Goal: Task Accomplishment & Management: Manage account settings

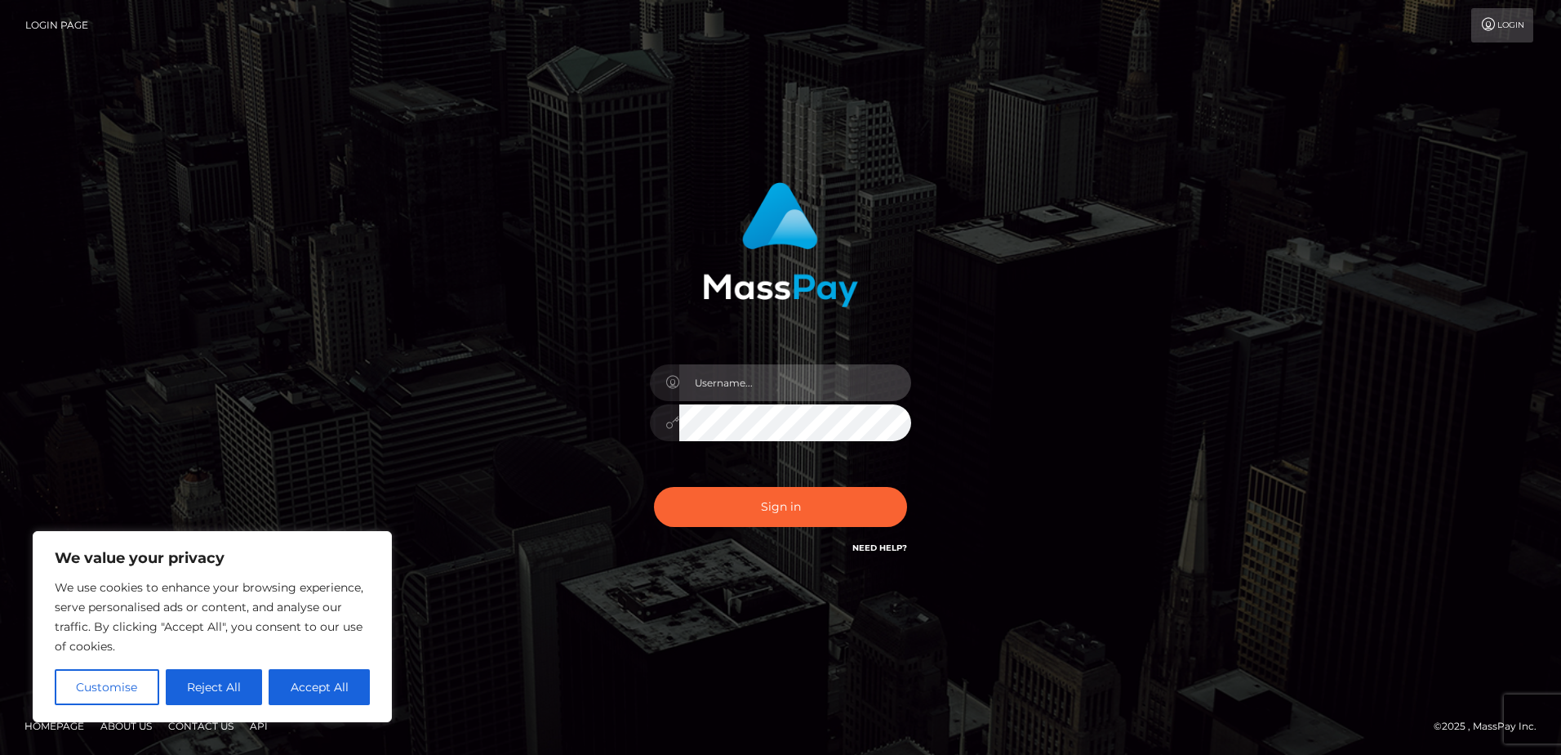
type input "[EMAIL_ADDRESS][DOMAIN_NAME]"
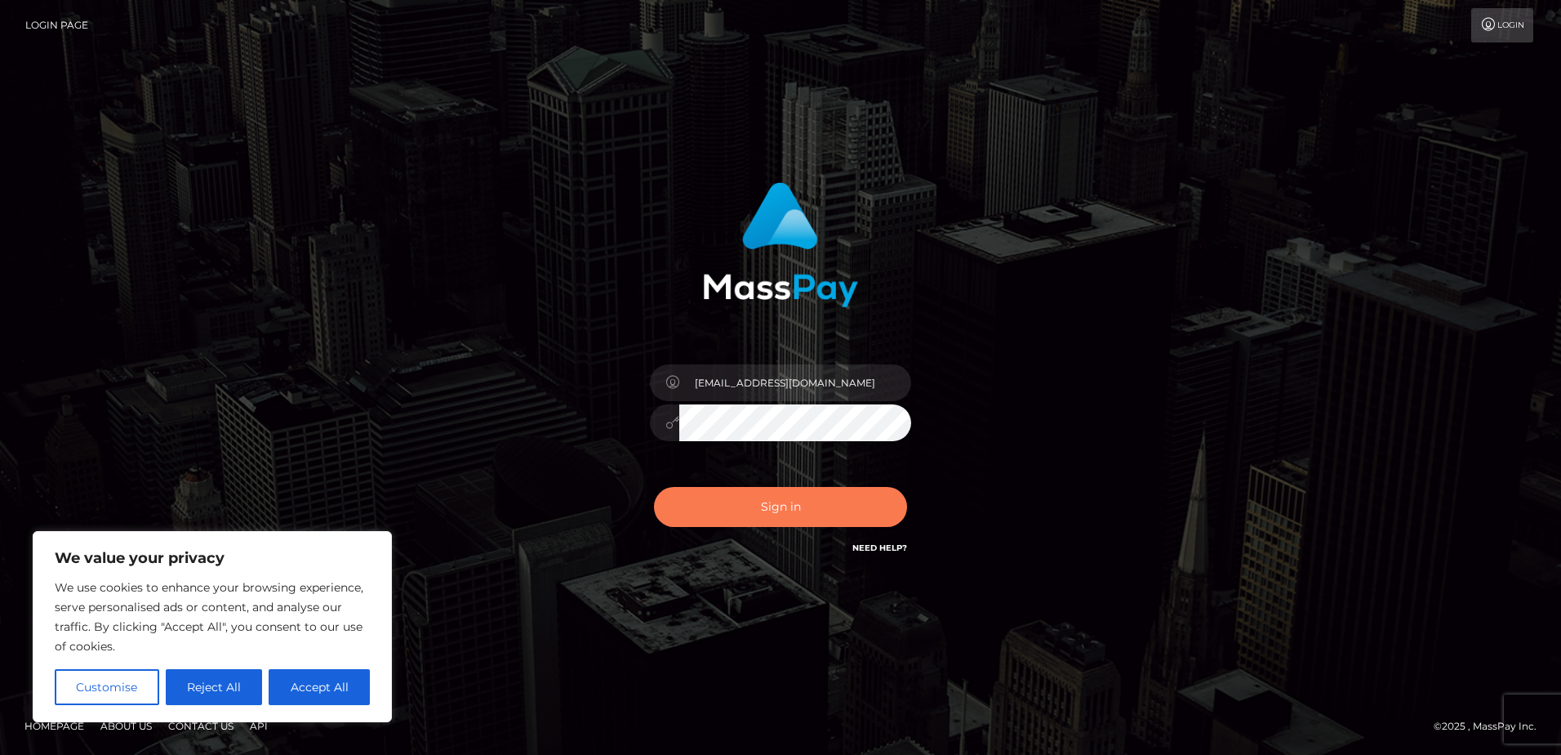
click at [723, 513] on button "Sign in" at bounding box center [780, 507] width 253 height 40
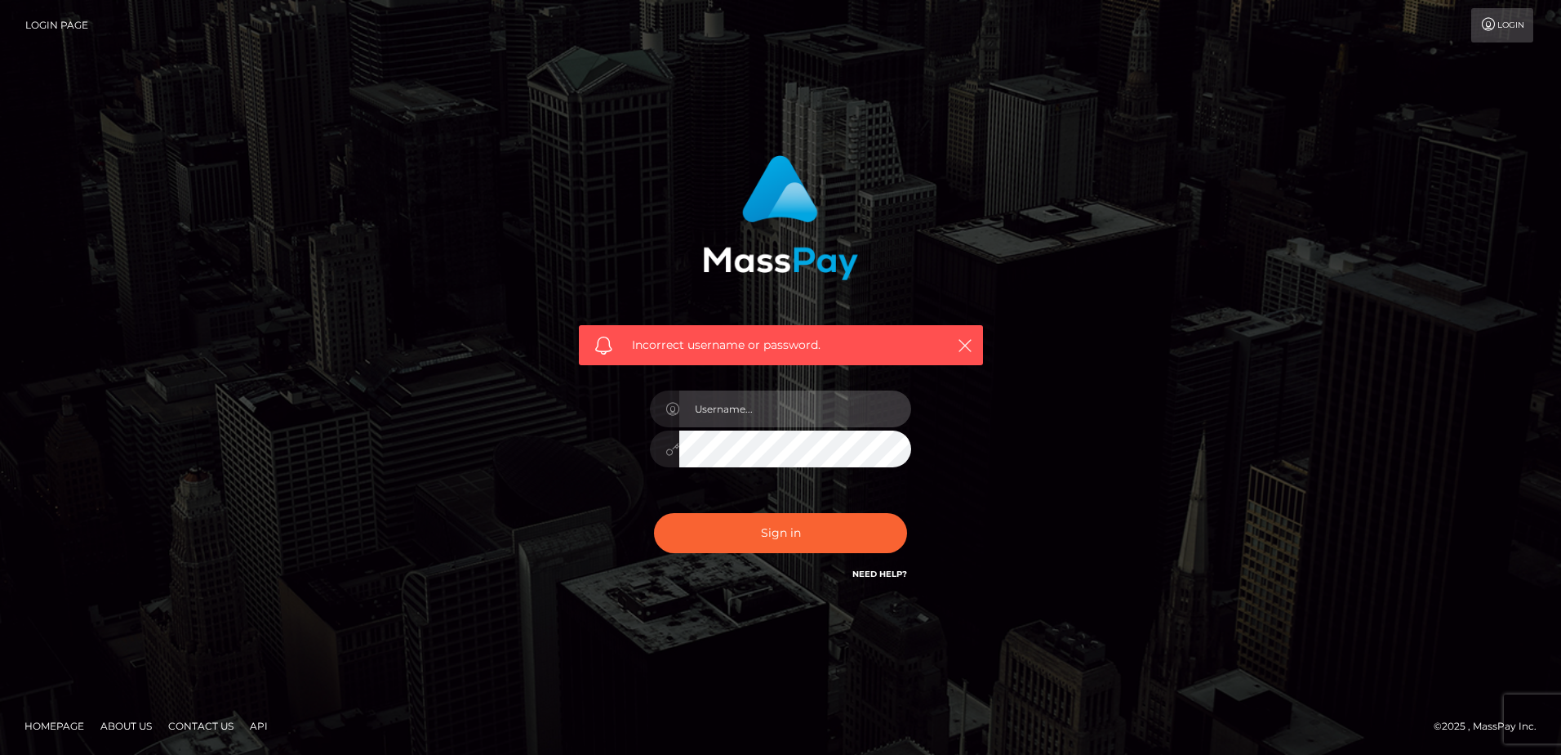
type input "[EMAIL_ADDRESS][DOMAIN_NAME]"
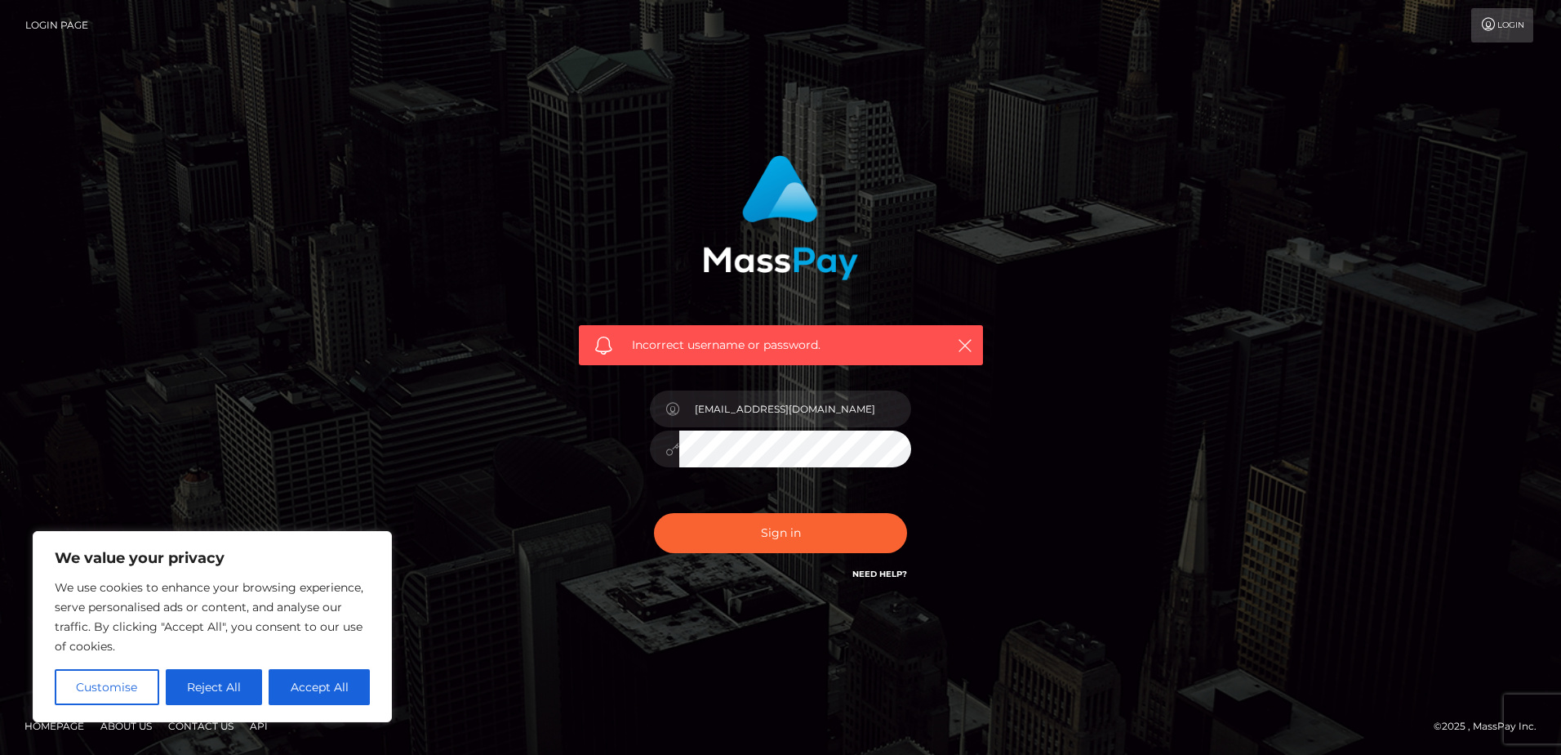
click at [869, 571] on link "Need Help?" at bounding box center [880, 573] width 55 height 11
click at [766, 538] on button "Sign in" at bounding box center [780, 533] width 253 height 40
click at [879, 577] on link "Need Help?" at bounding box center [880, 573] width 55 height 11
type input "[EMAIL_ADDRESS][DOMAIN_NAME]"
click at [1042, 632] on div "Incorrect username or password. blueandgray2023@gmail.com" at bounding box center [780, 377] width 1561 height 715
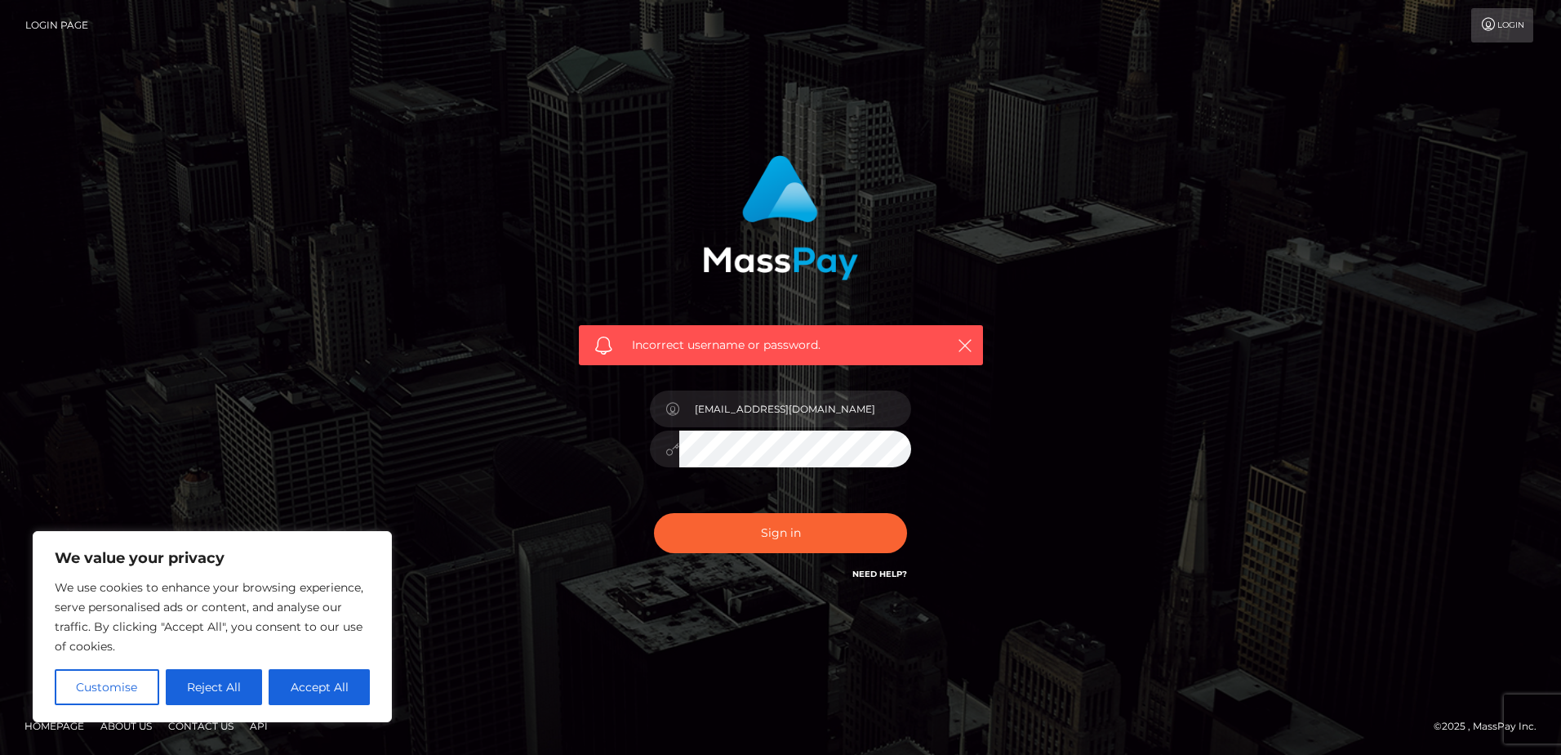
click at [1489, 24] on icon at bounding box center [1488, 24] width 17 height 13
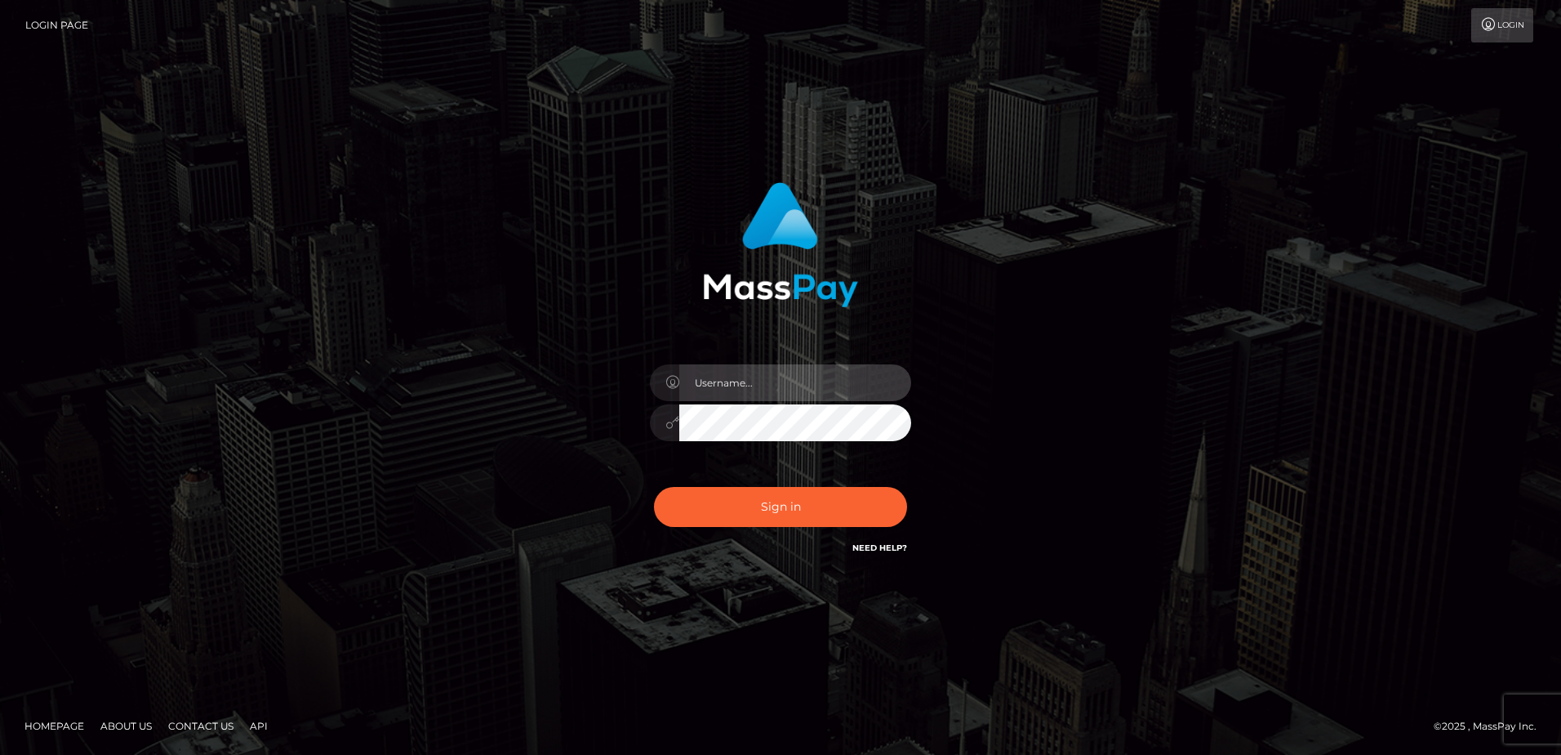
type input "[EMAIL_ADDRESS][DOMAIN_NAME]"
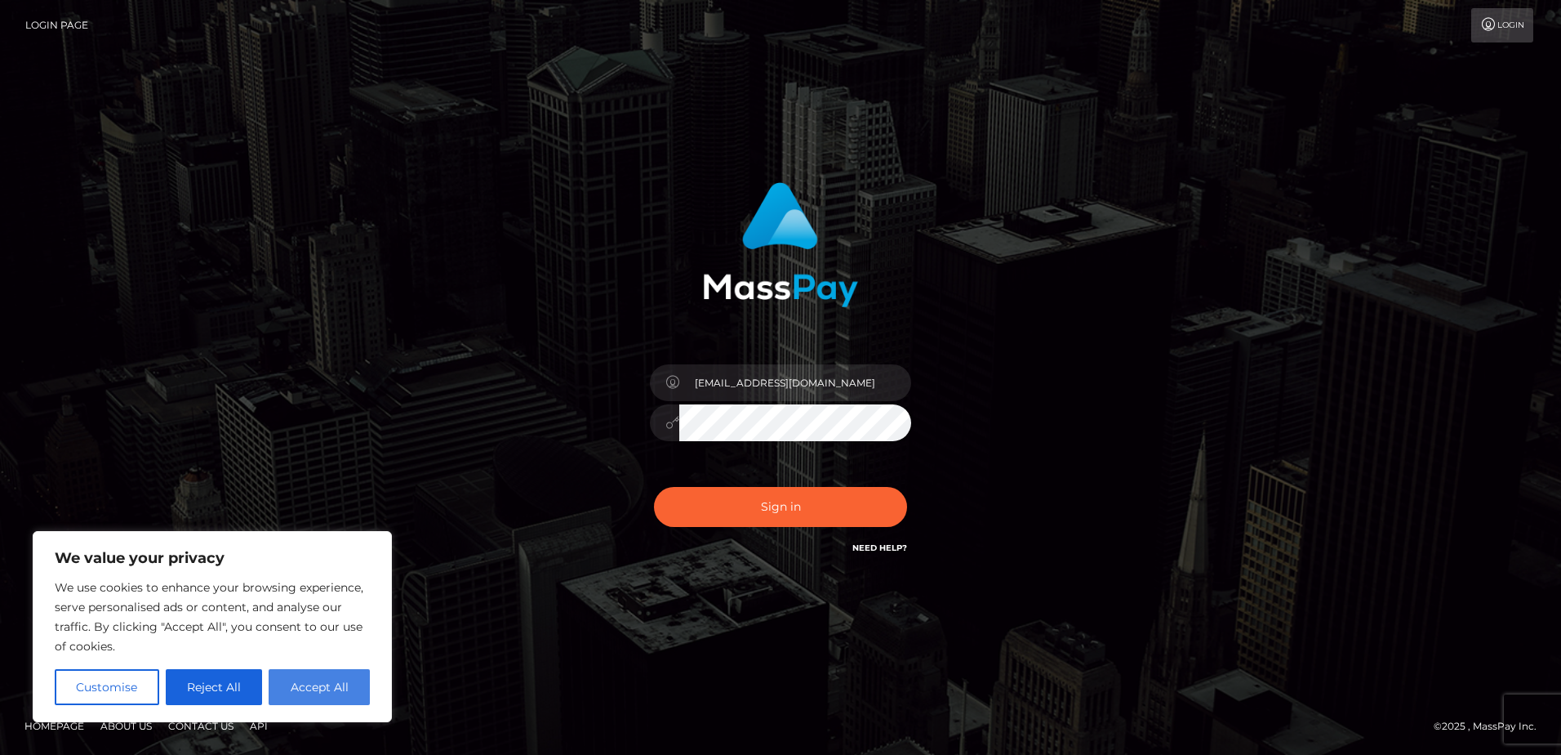
click at [311, 696] on button "Accept All" at bounding box center [319, 687] width 101 height 36
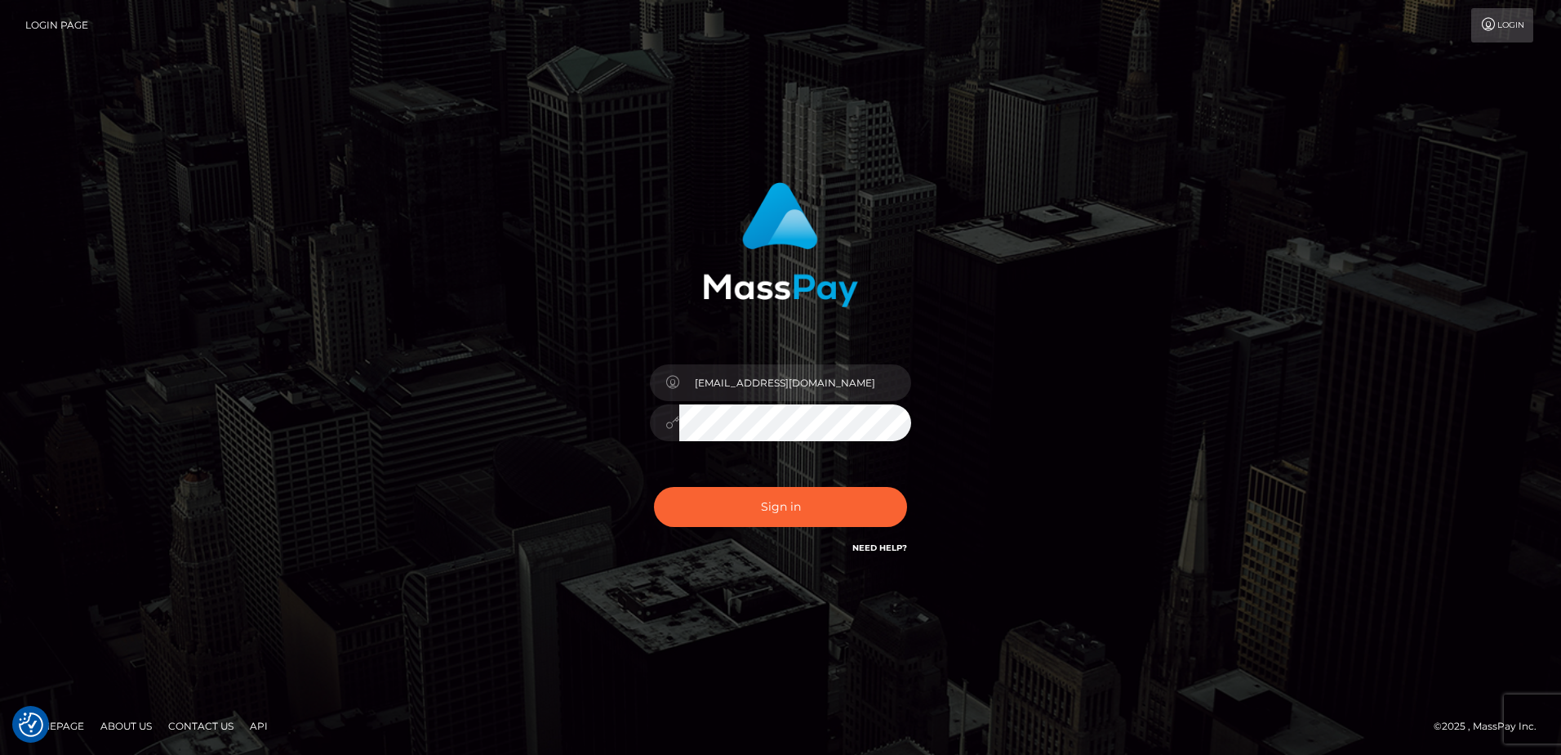
checkbox input "true"
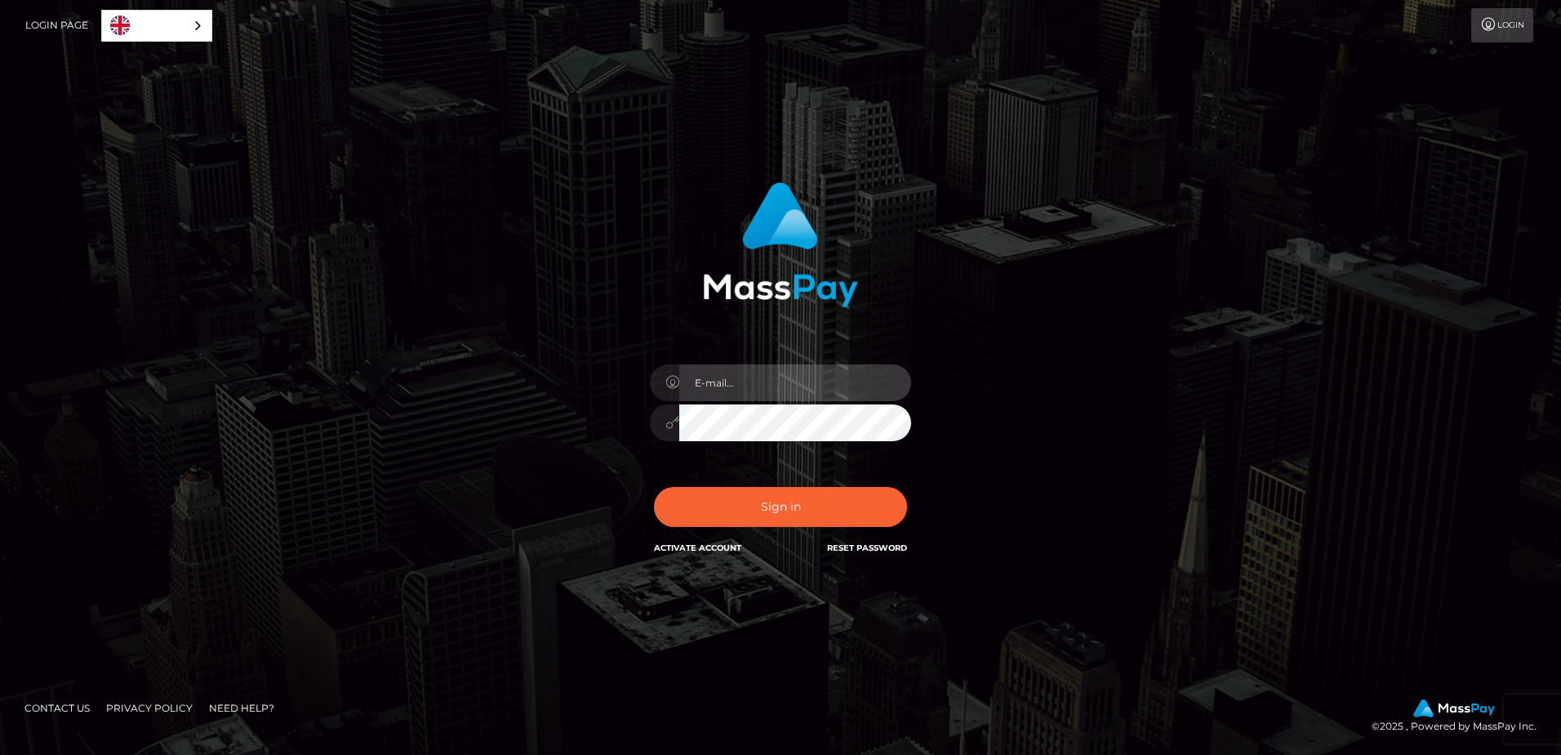
type input "[EMAIL_ADDRESS][DOMAIN_NAME]"
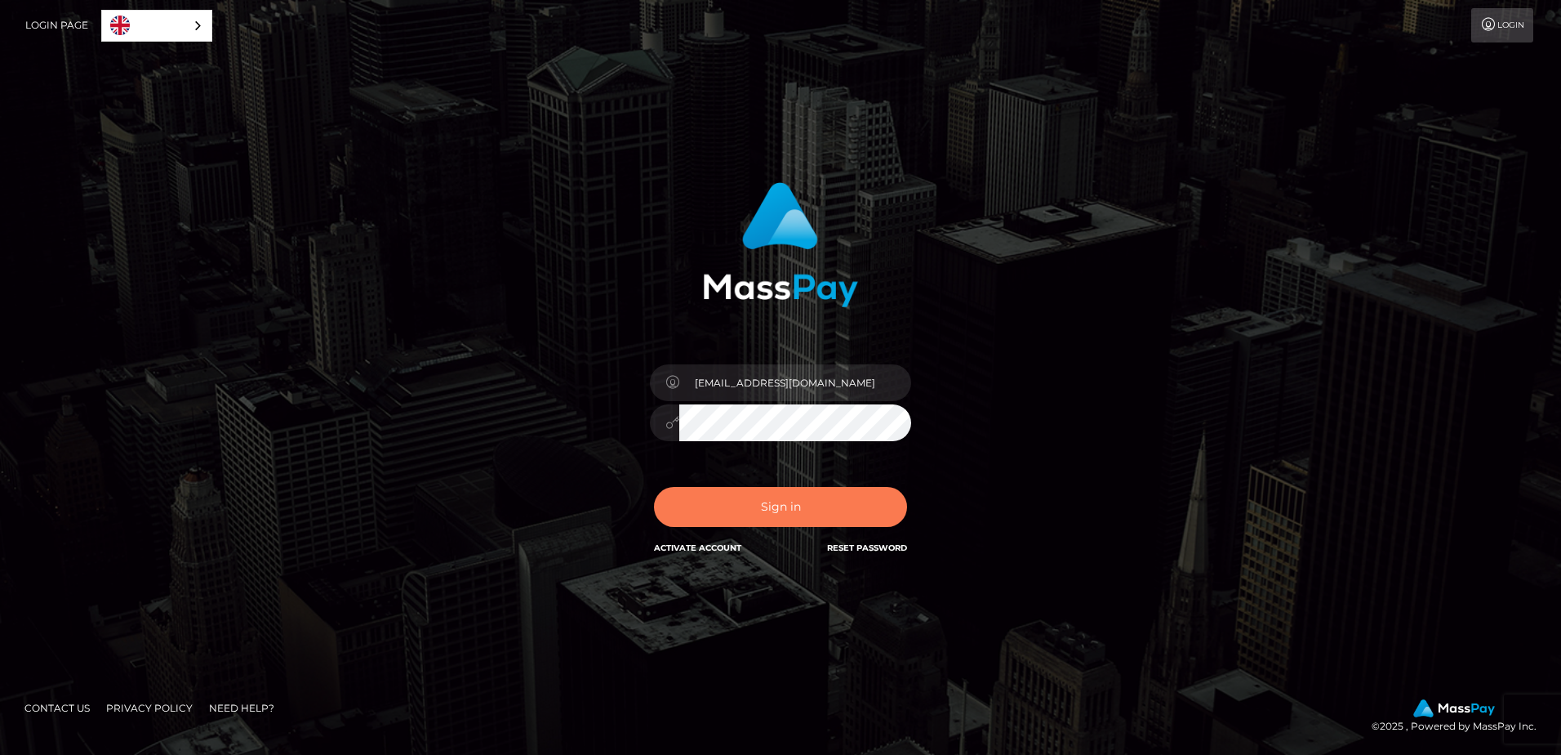
click at [702, 510] on button "Sign in" at bounding box center [780, 507] width 253 height 40
